Goal: Book appointment/travel/reservation

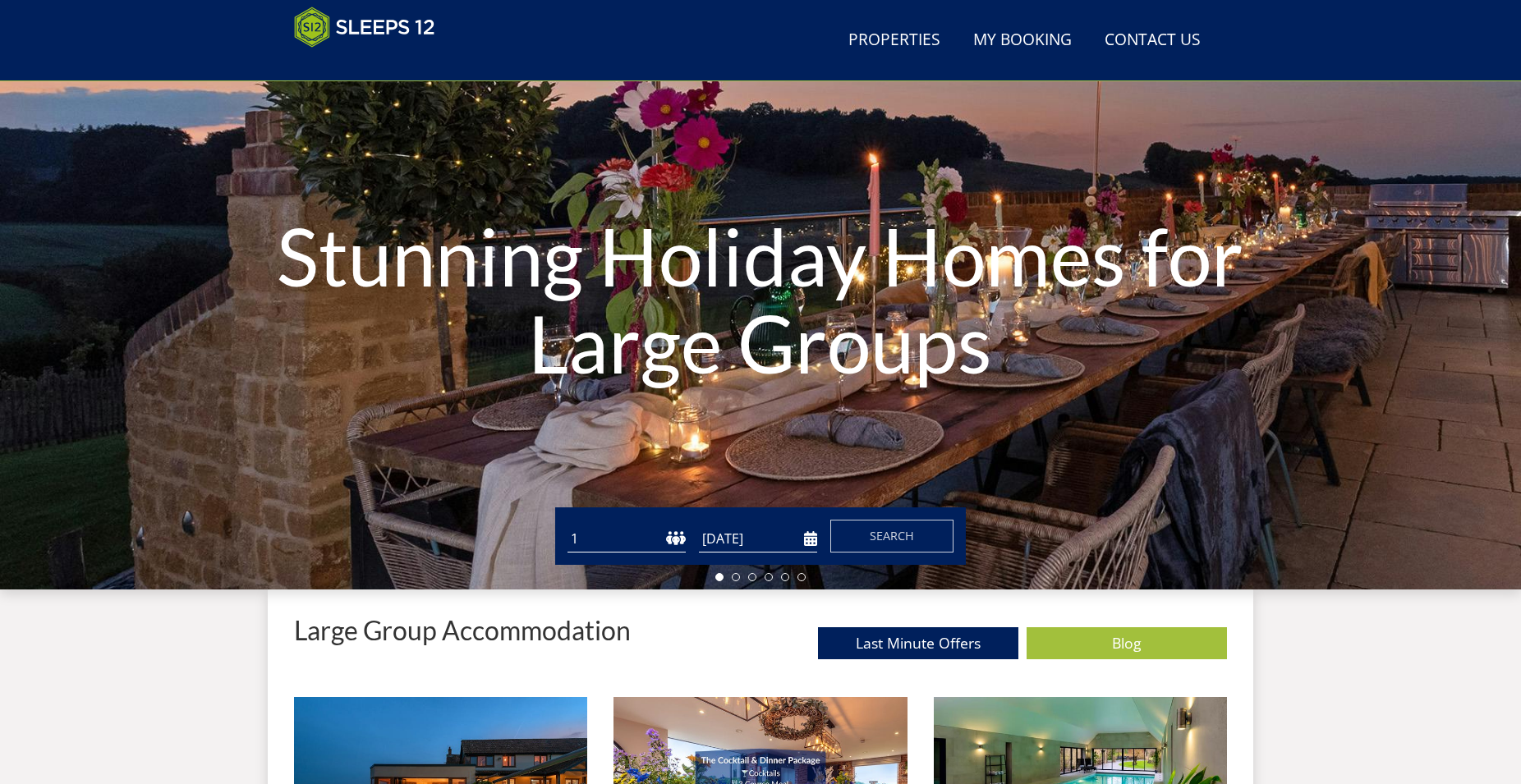
scroll to position [100, 0]
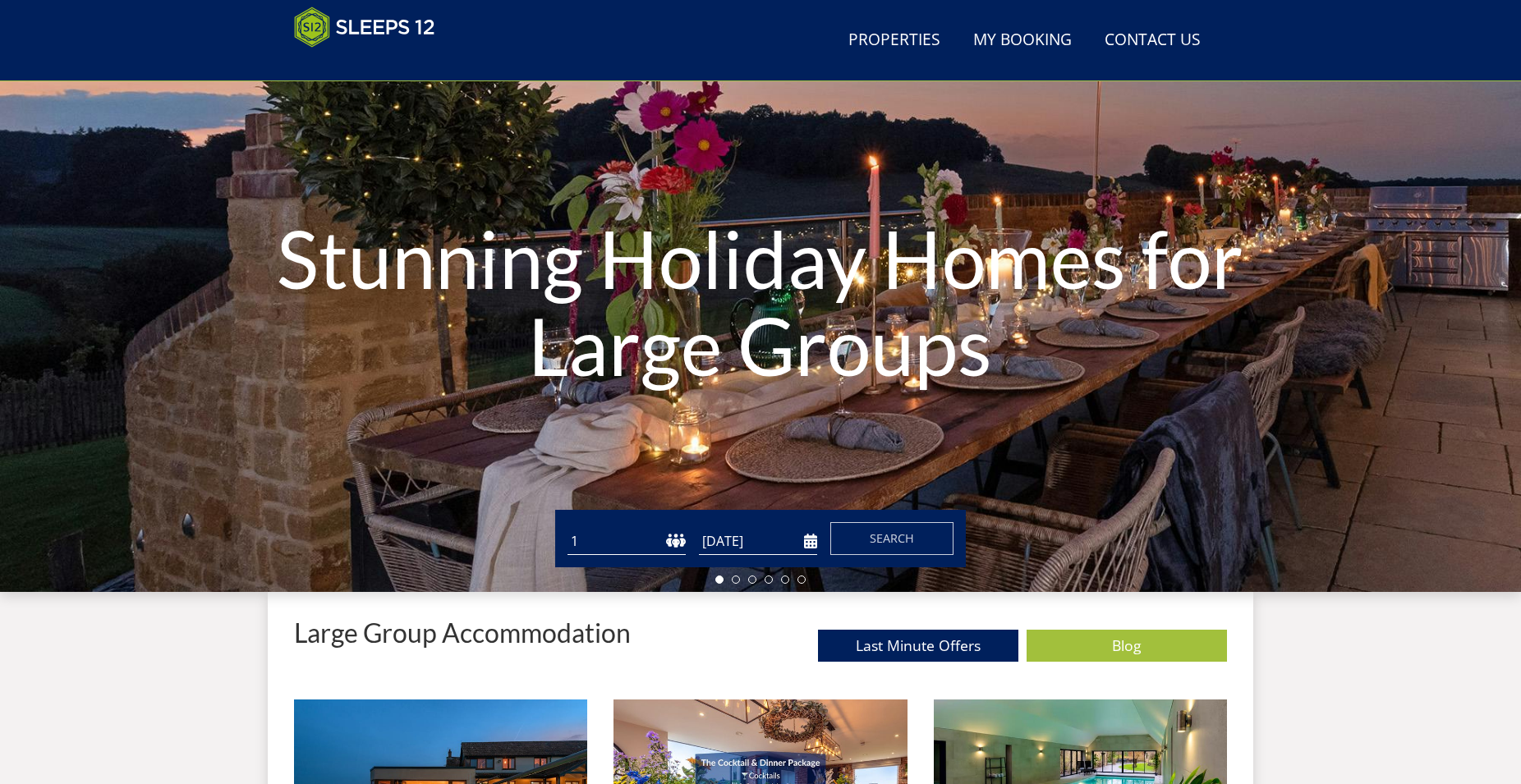
click at [568, 528] on select "1 2 3 4 5 6 7 8 9 10 11 12 13 14 15 16 17 18 19 20 21 22 23 24 25 26 27 28 29 3…" at bounding box center [627, 541] width 119 height 27
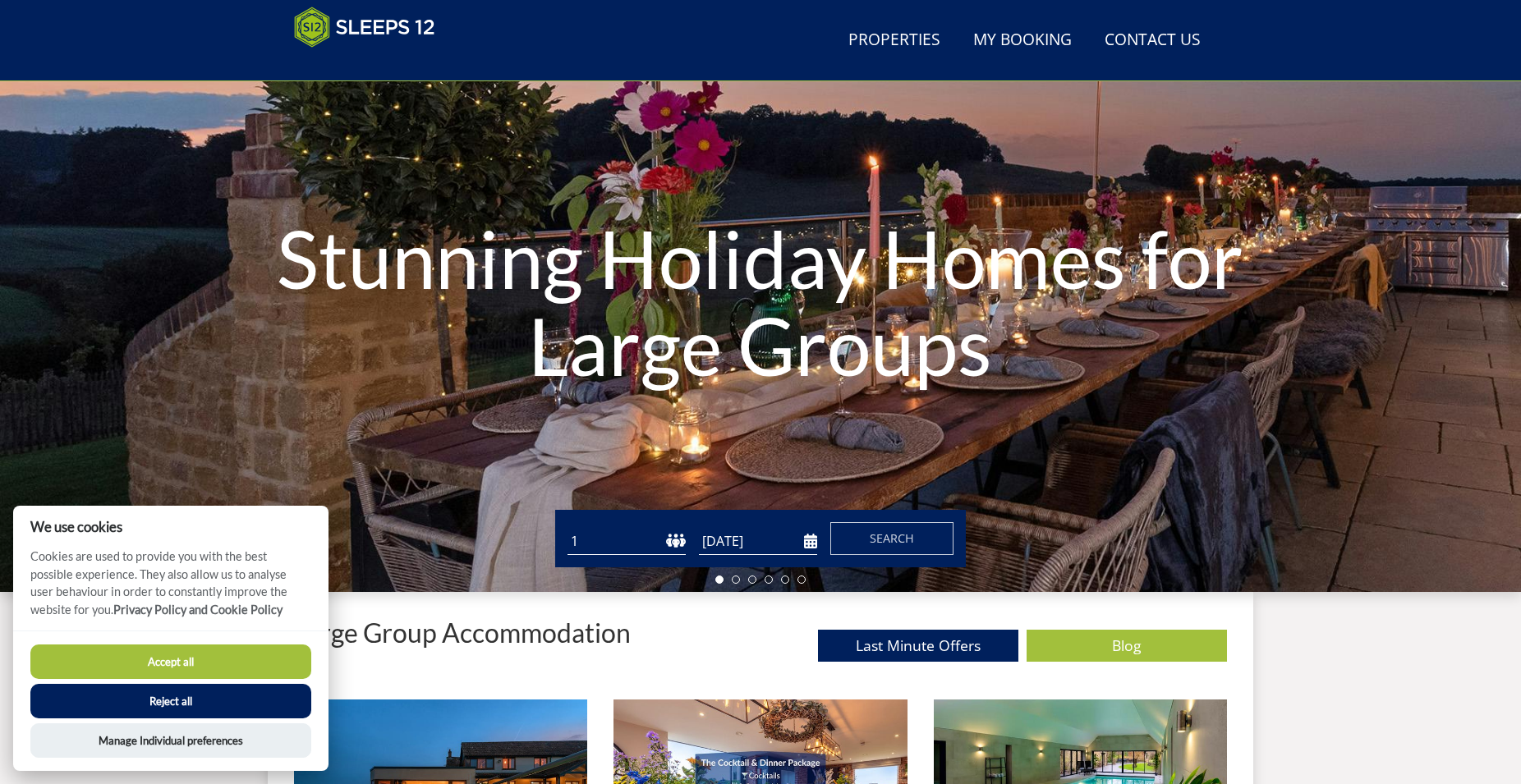
click at [568, 528] on select "1 2 3 4 5 6 7 8 9 10 11 12 13 14 15 16 17 18 19 20 21 22 23 24 25 26 27 28 29 3…" at bounding box center [627, 541] width 119 height 27
select select "13"
click option "13" at bounding box center [0, 0] width 0 height 0
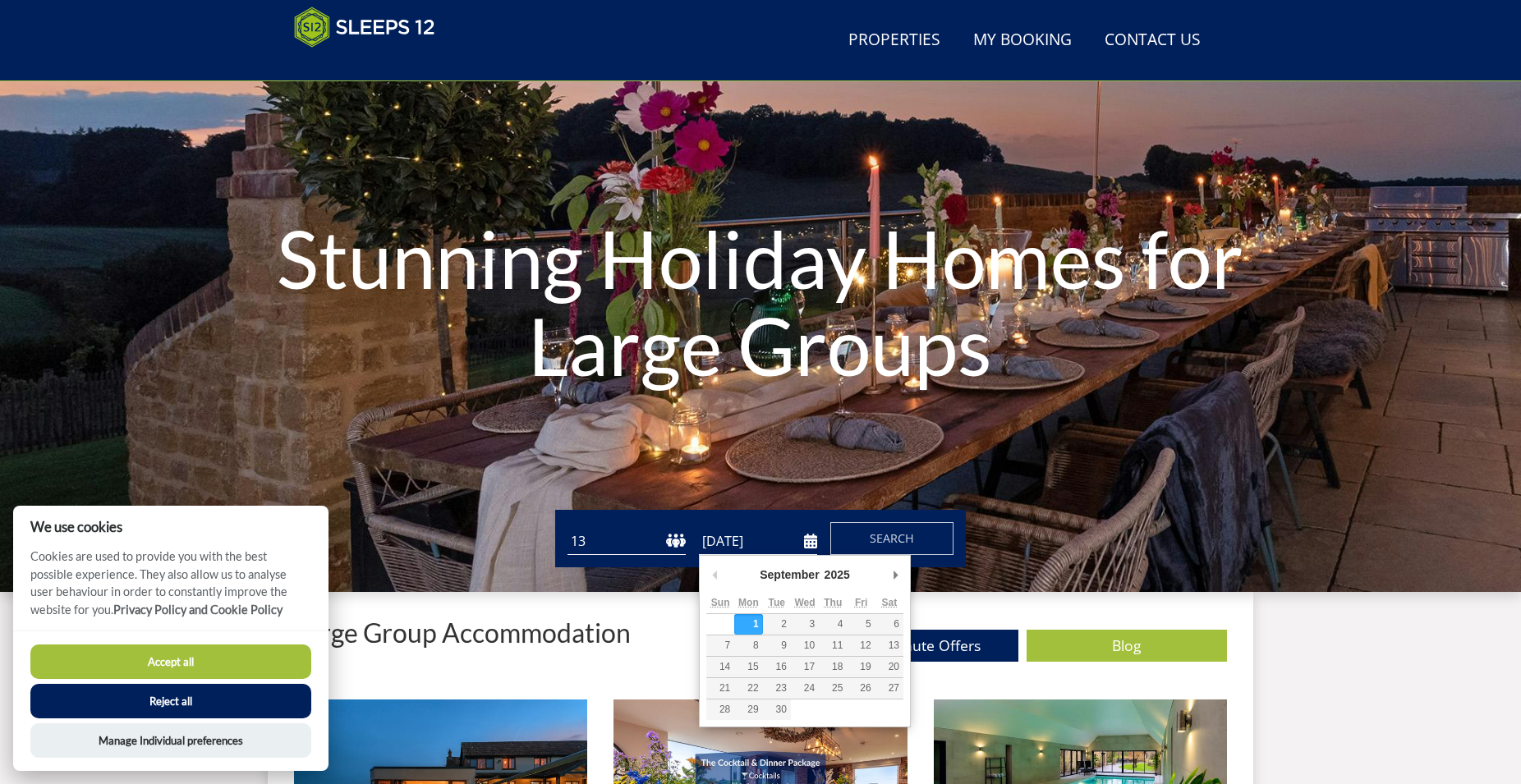
click at [815, 541] on input "[DATE]" at bounding box center [757, 541] width 119 height 27
type input "[DATE]"
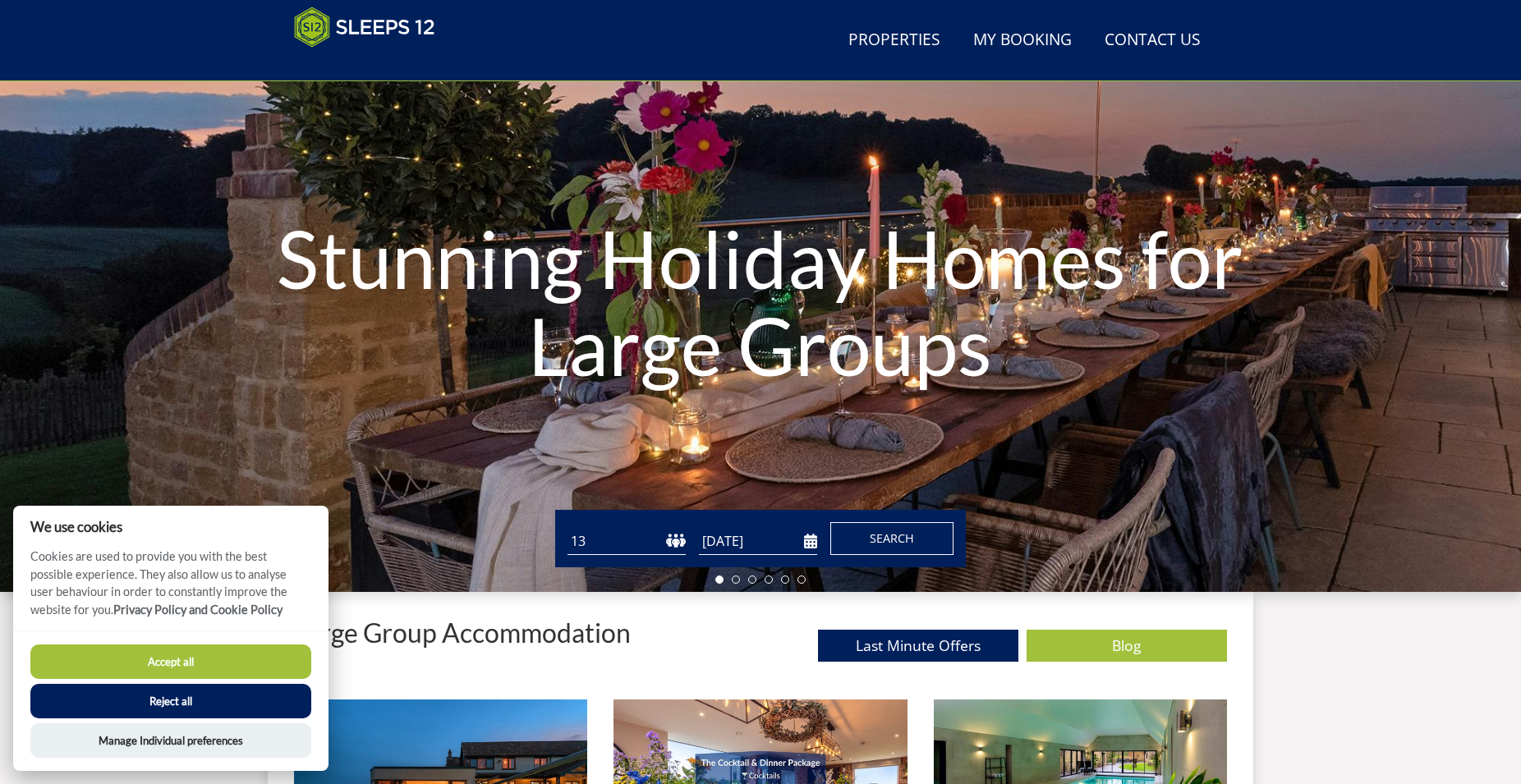
click at [864, 542] on button "Search" at bounding box center [892, 538] width 123 height 33
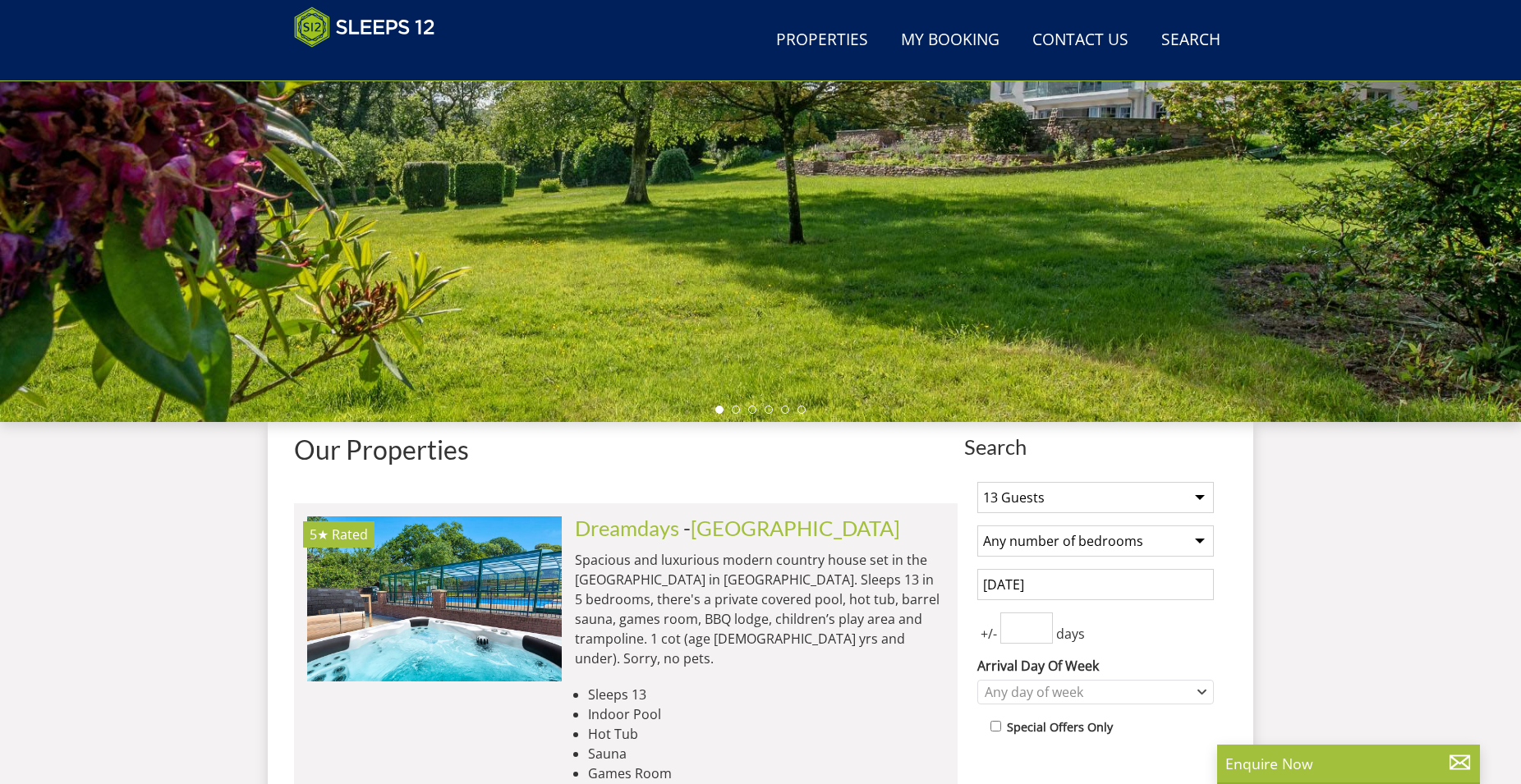
scroll to position [268, 0]
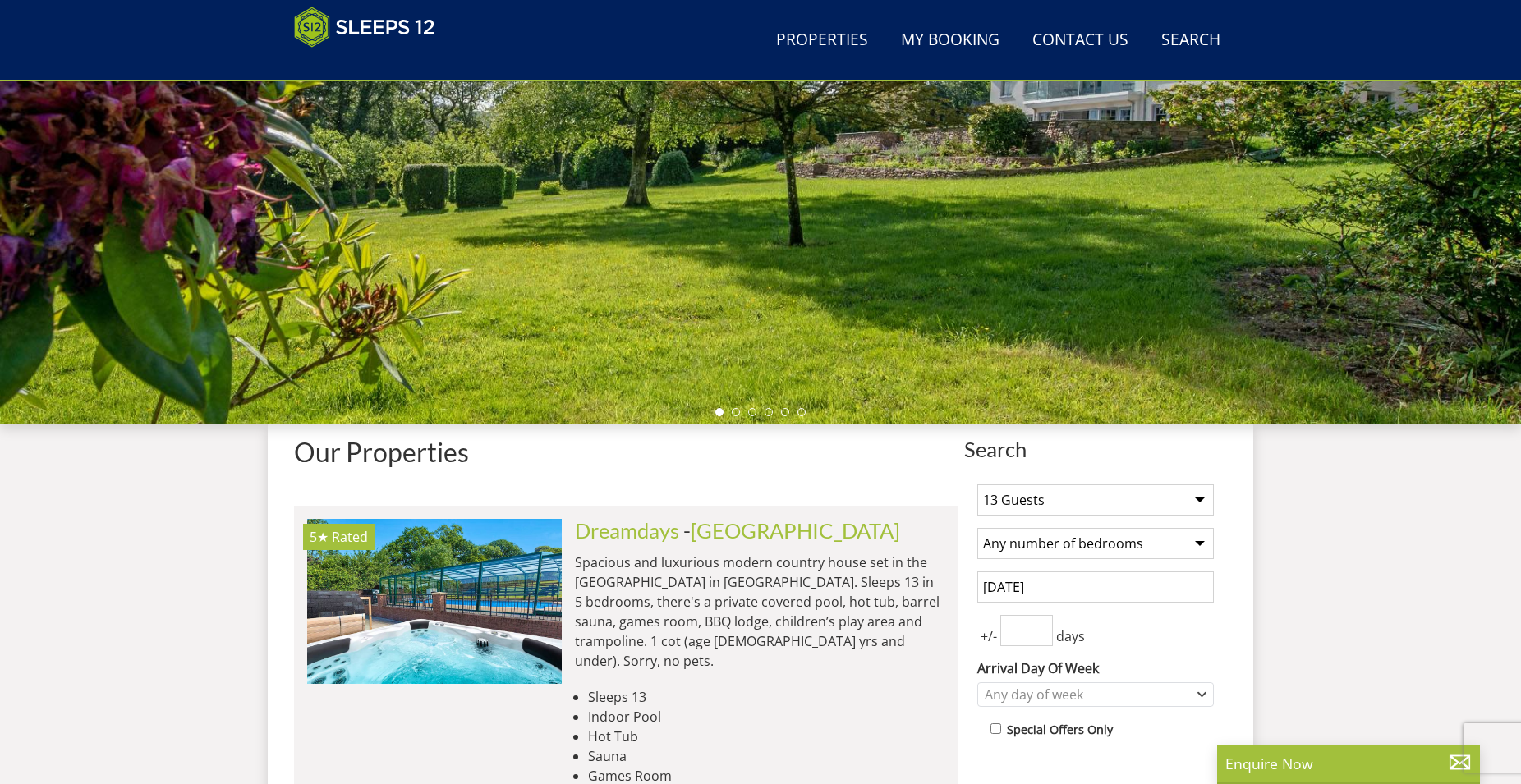
click at [978, 528] on select "Any number of bedrooms 4 Bedrooms 5 Bedrooms 6 Bedrooms 7 Bedrooms 8 Bedrooms 9…" at bounding box center [1095, 543] width 236 height 31
select select "8"
click option "8 Bedrooms" at bounding box center [0, 0] width 0 height 0
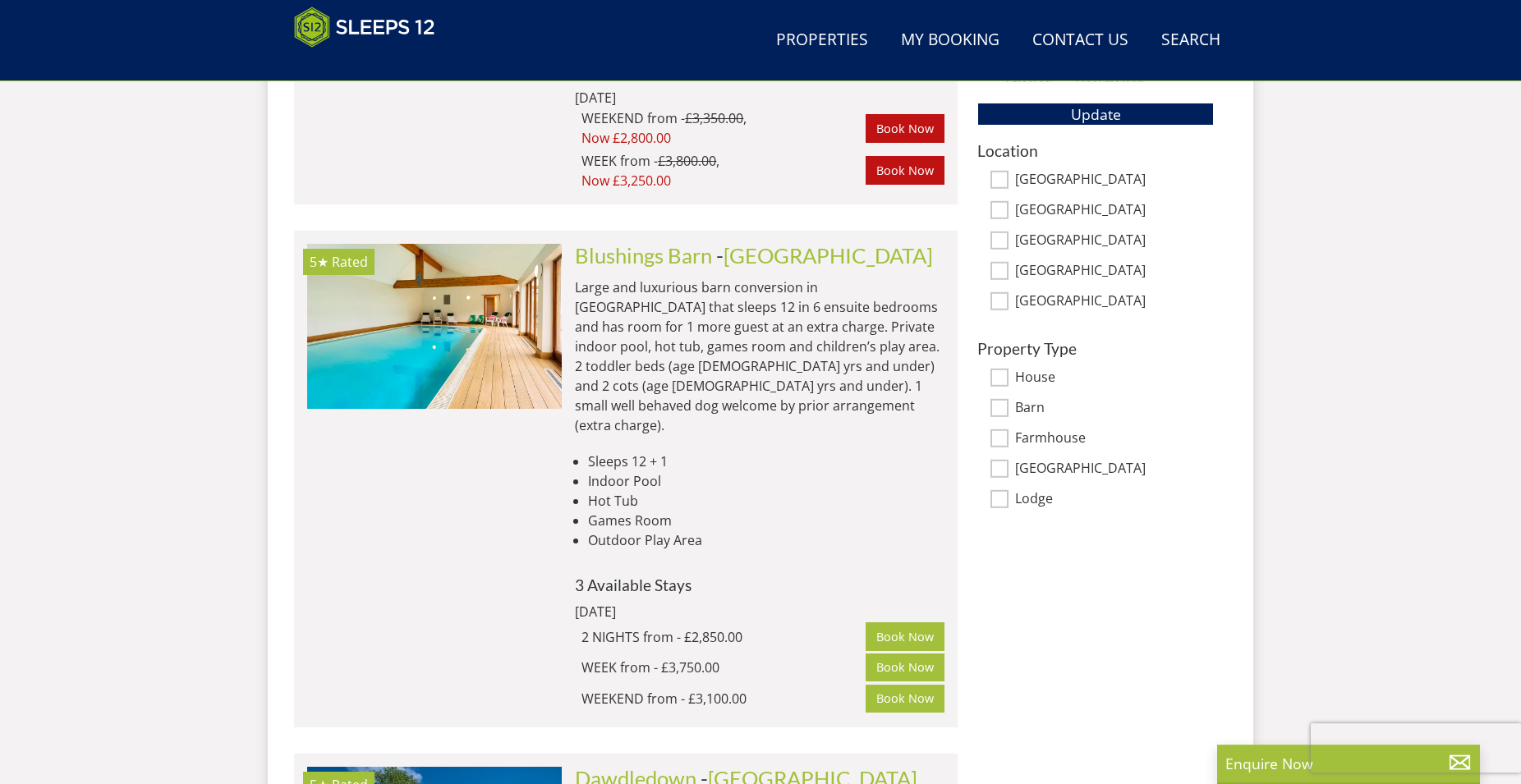
scroll to position [821, 0]
